Goal: Task Accomplishment & Management: Complete application form

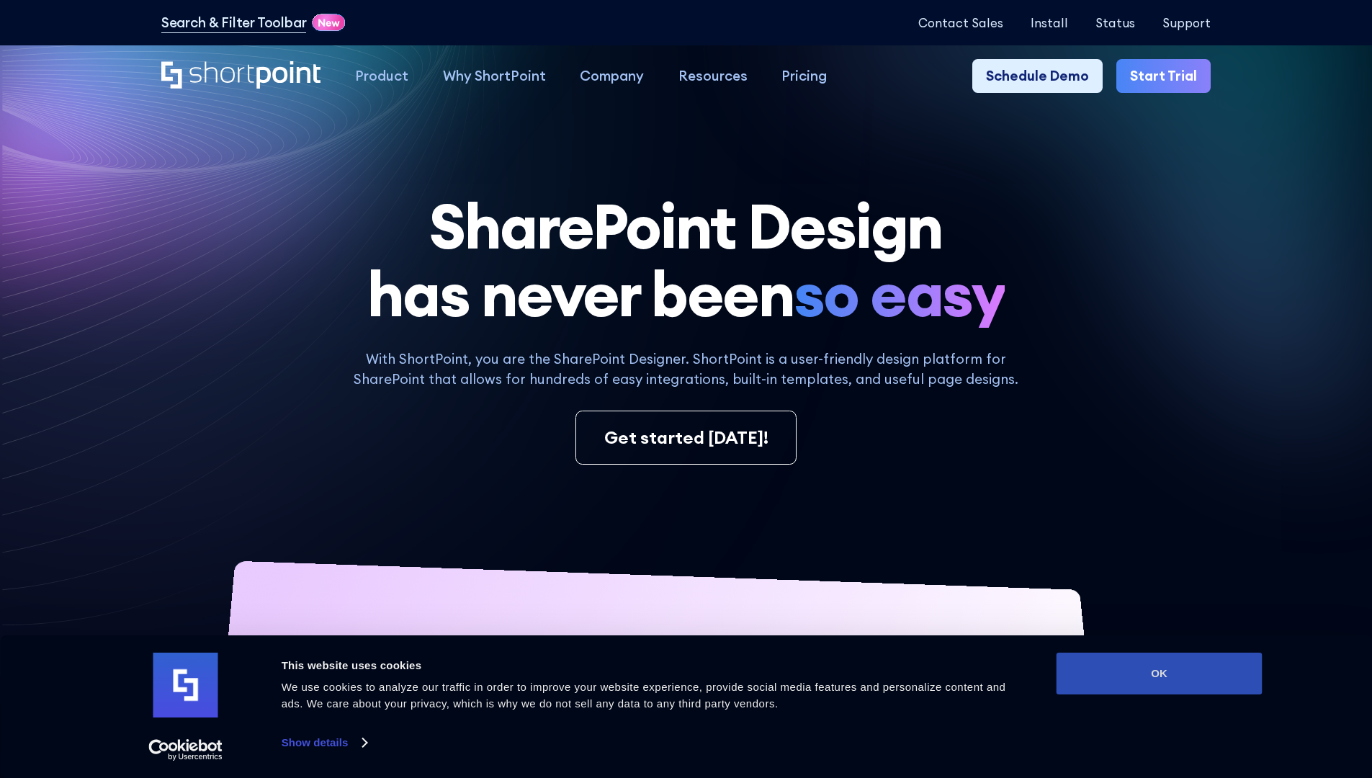
click at [1159, 673] on button "OK" at bounding box center [1159, 673] width 206 height 42
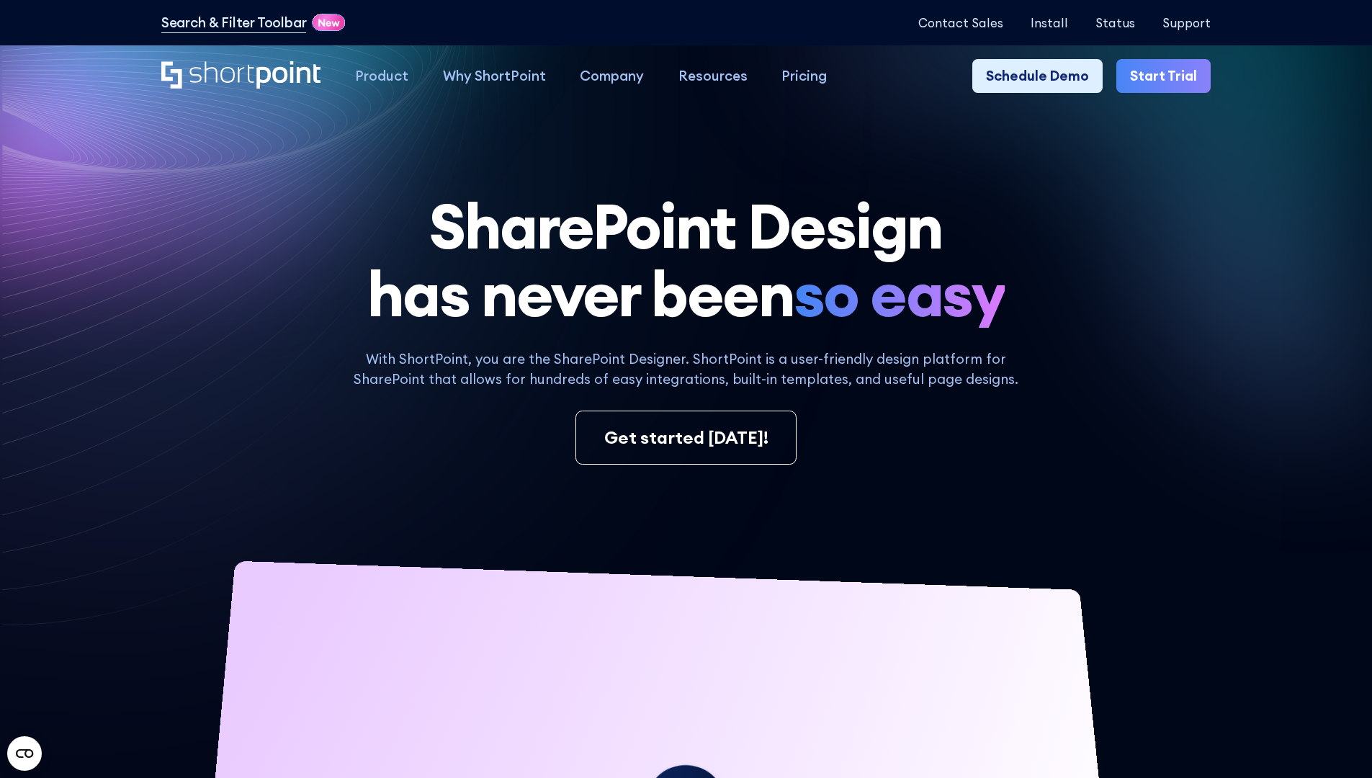
click at [1168, 76] on link "Start Trial" at bounding box center [1163, 76] width 94 height 35
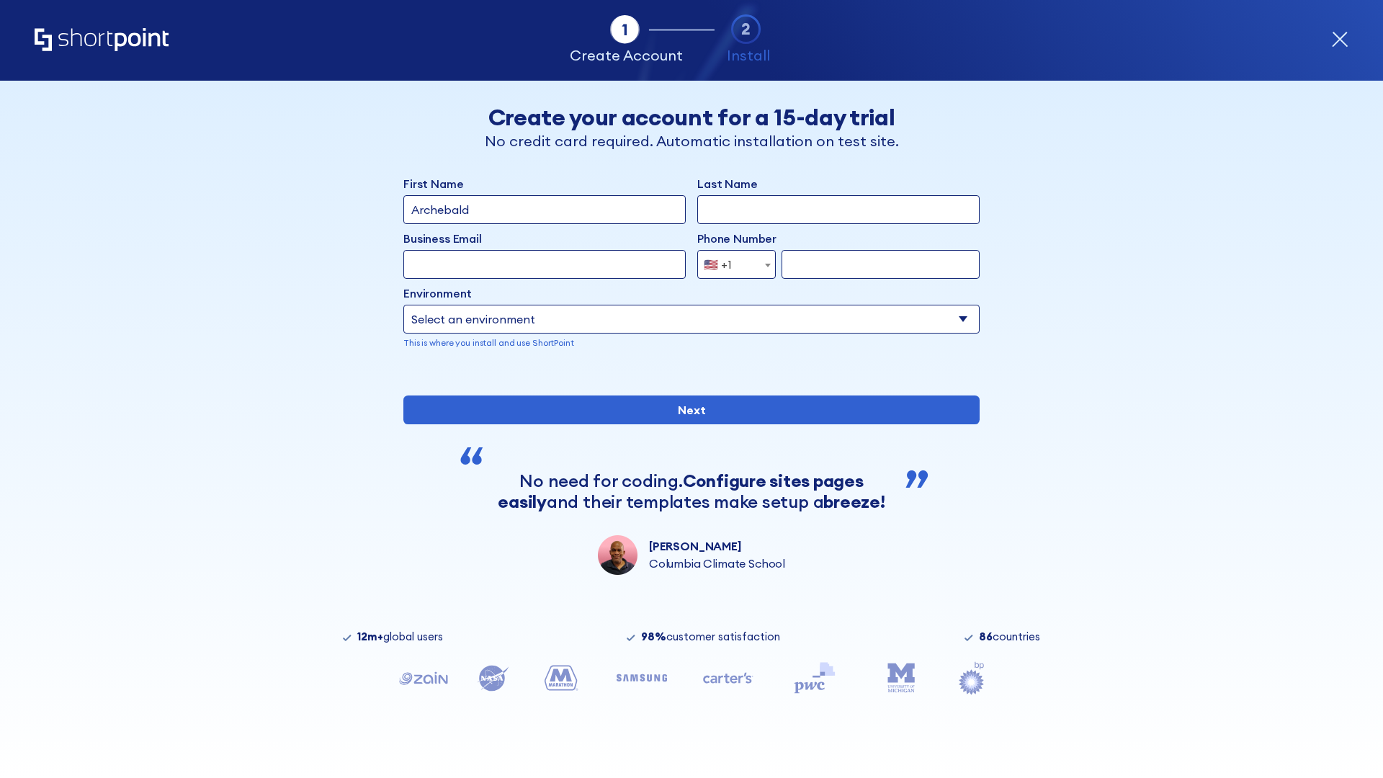
type input "Archebald"
type input "Berkuskv"
type input "2125556789"
select select "Microsoft 365"
type input "2125556789"
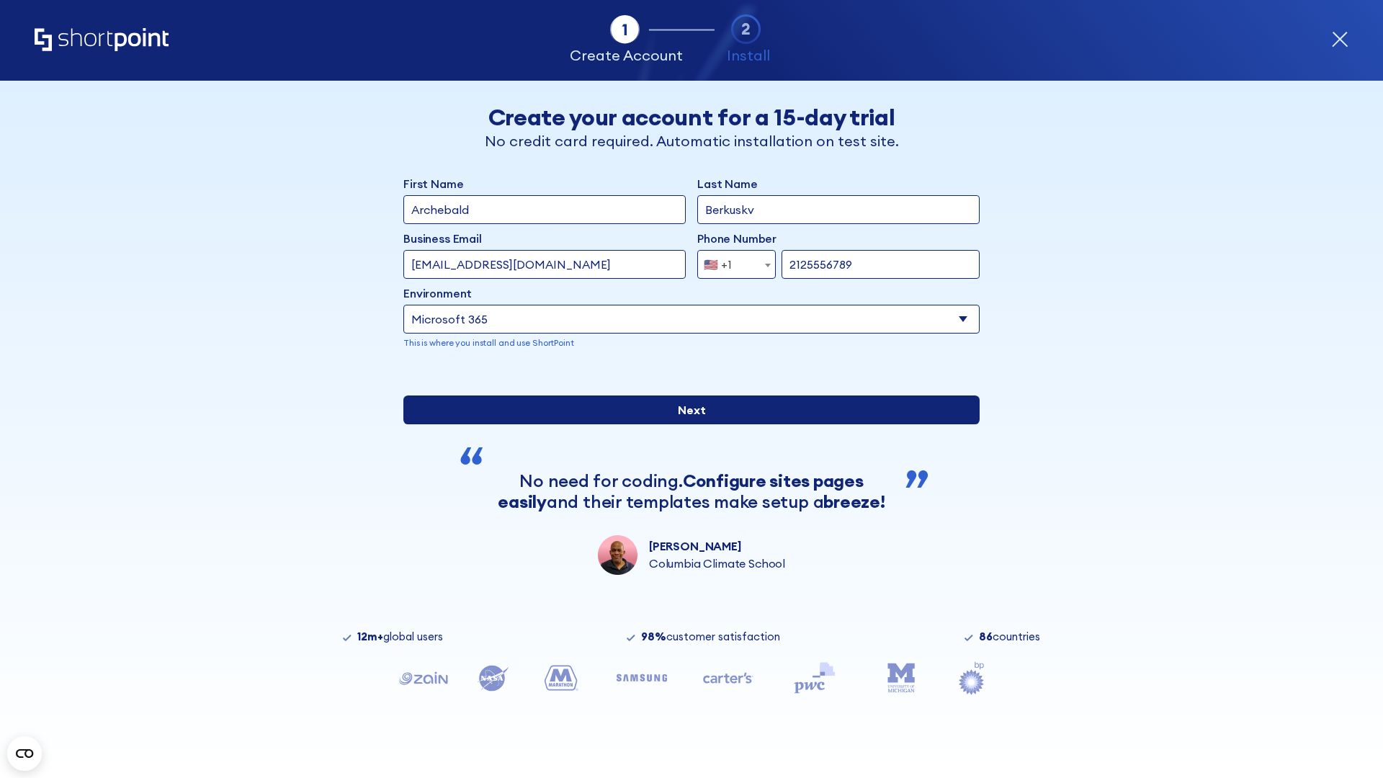
scroll to position [4, 0]
click at [686, 424] on input "Next" at bounding box center [691, 409] width 576 height 29
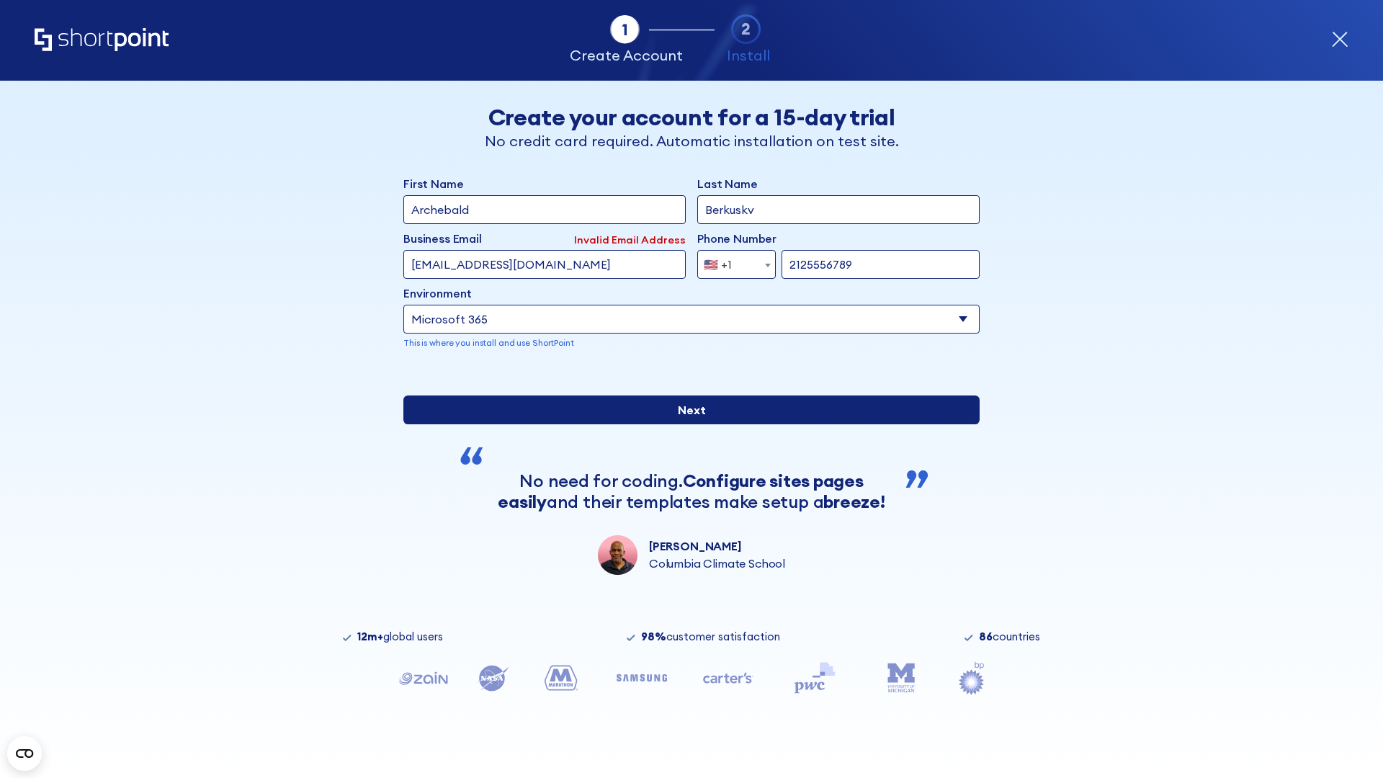
click at [686, 424] on input "Next" at bounding box center [691, 409] width 576 height 29
type input "[EMAIL_ADDRESS][DOMAIN_NAME]"
click at [686, 424] on input "Next" at bounding box center [691, 409] width 576 height 29
